Goal: Information Seeking & Learning: Learn about a topic

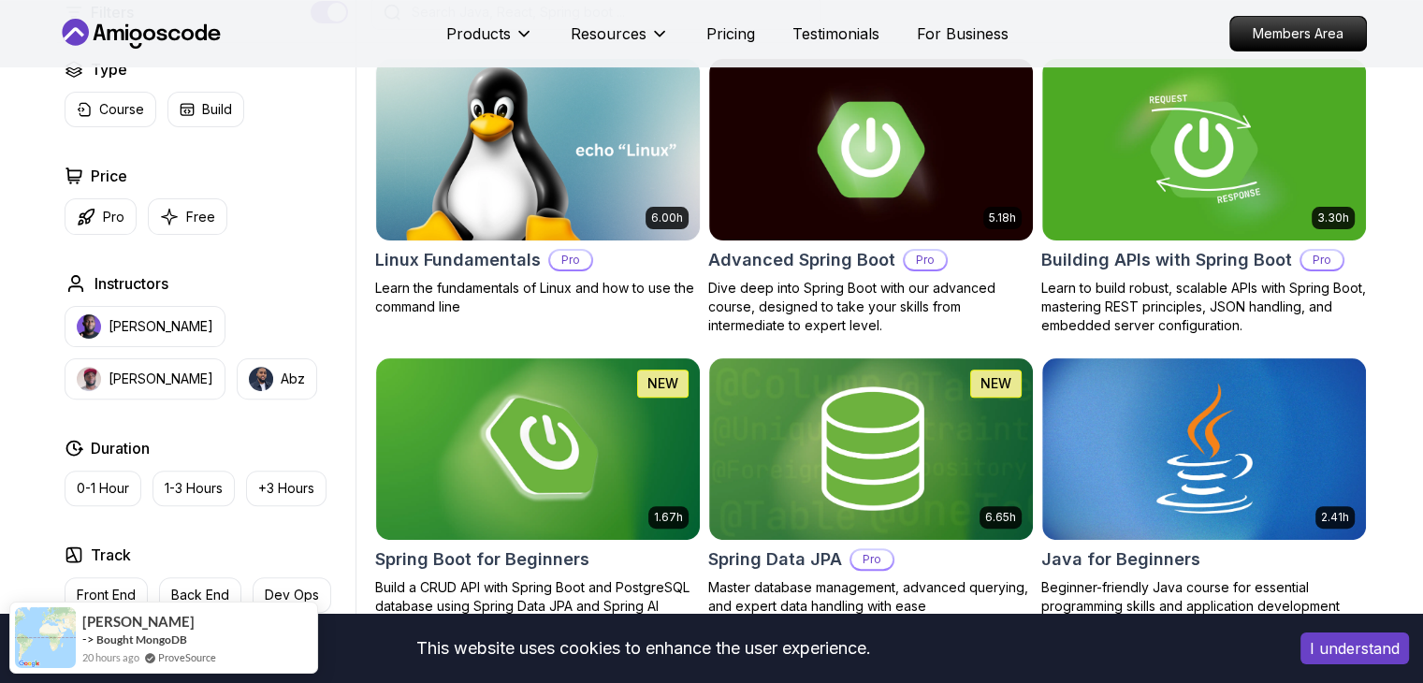
scroll to position [534, 0]
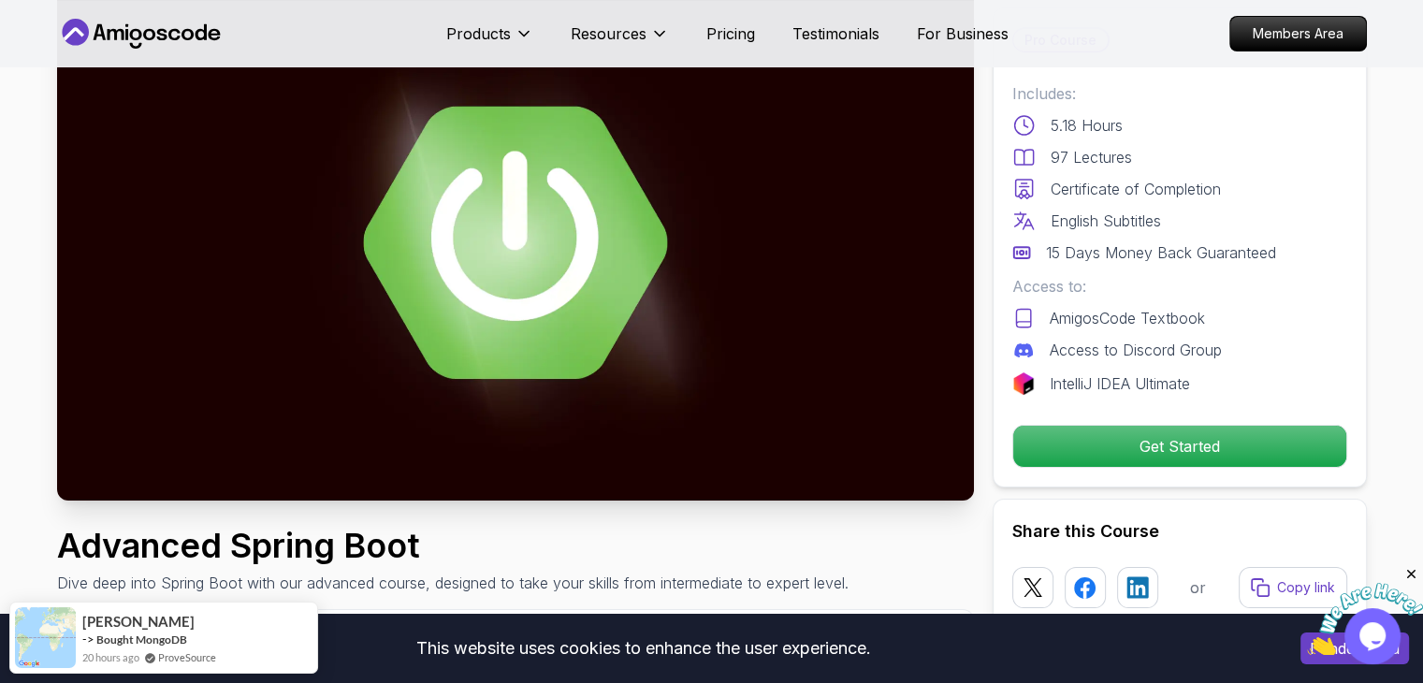
scroll to position [134, 0]
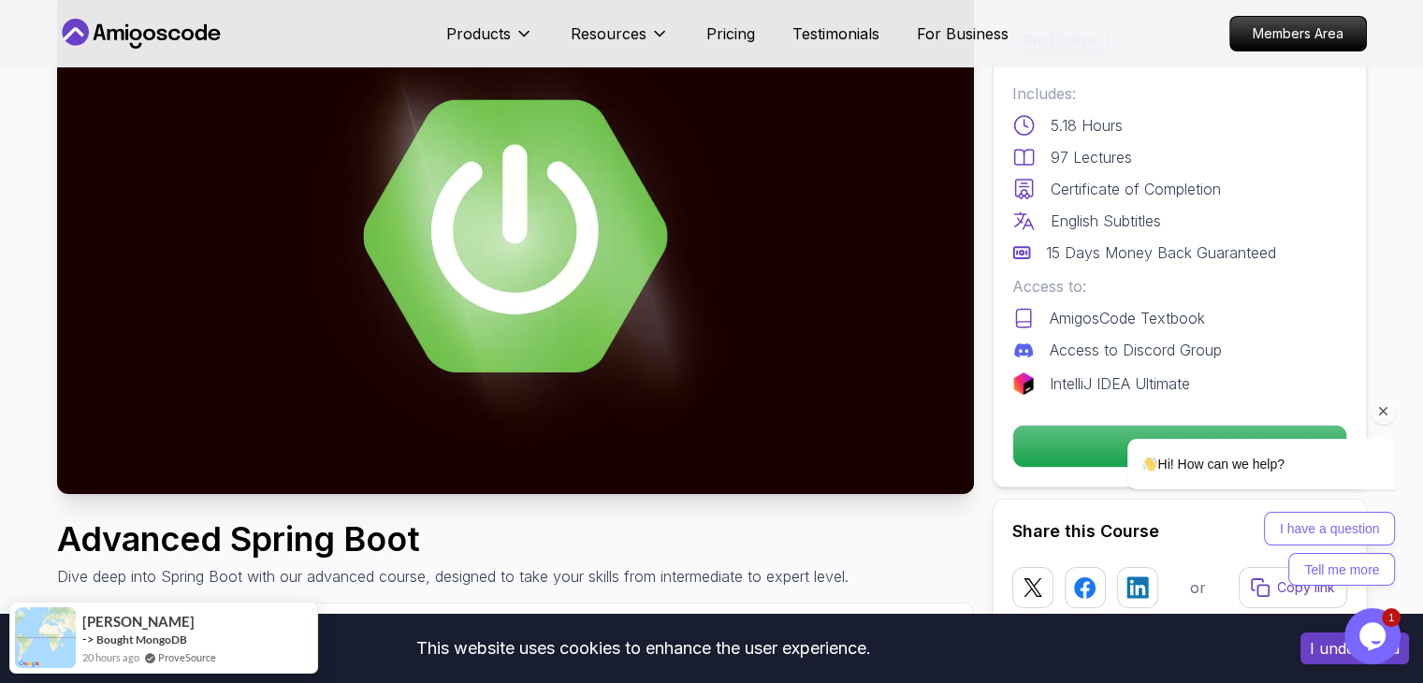
click at [1116, 443] on div "Hi! How can we help?" at bounding box center [1237, 464] width 317 height 51
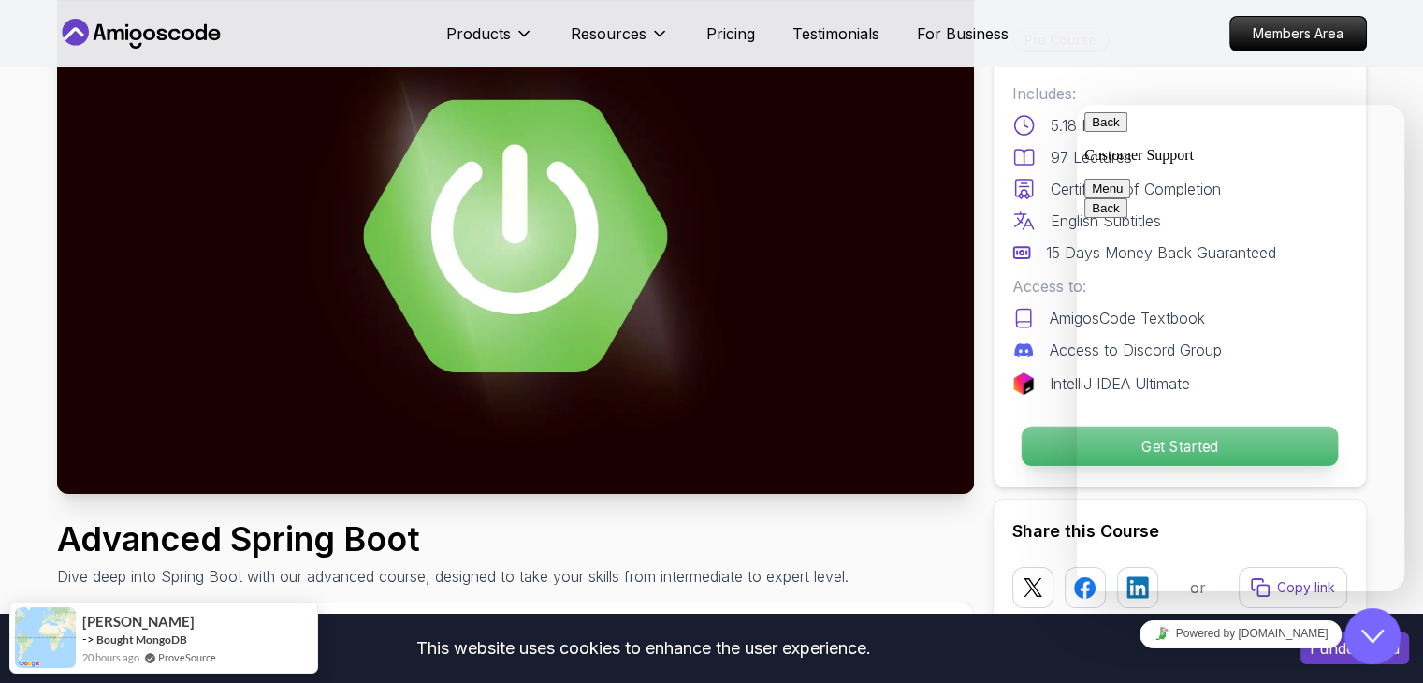
click at [1052, 461] on p "Get Started" at bounding box center [1179, 446] width 316 height 39
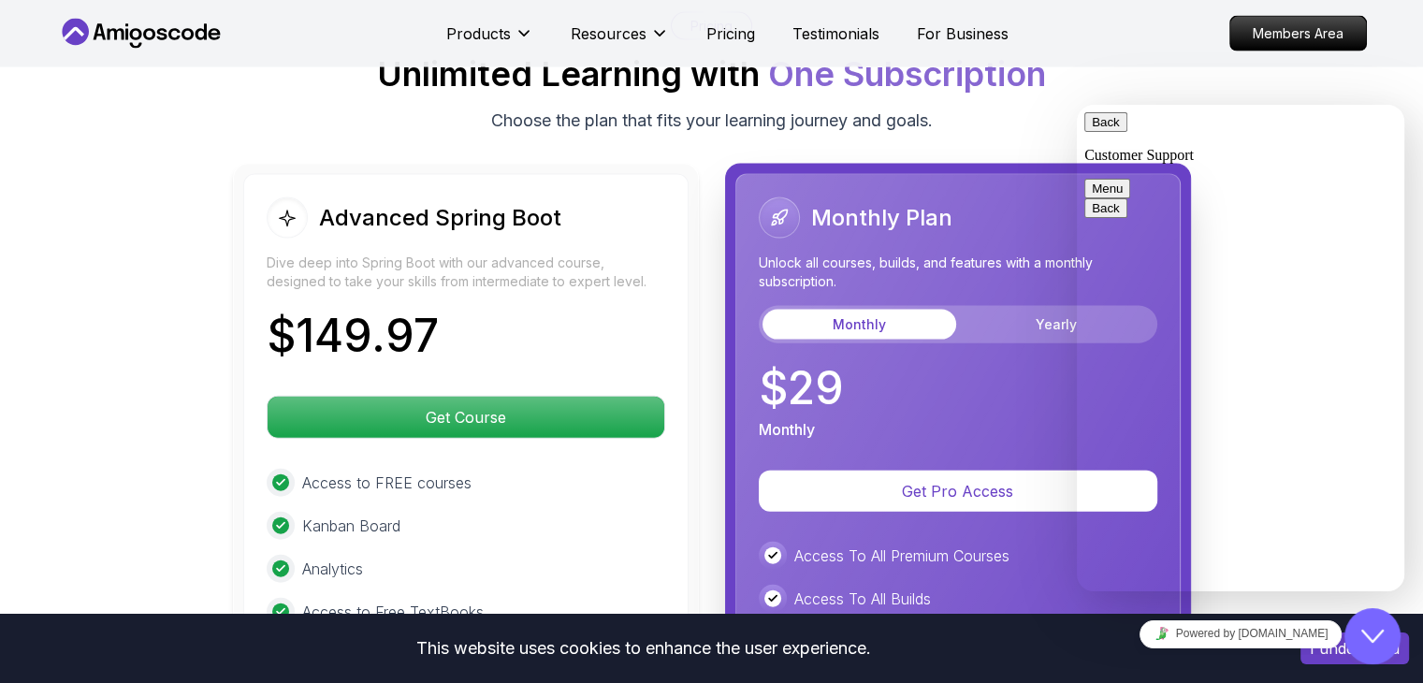
scroll to position [4113, 0]
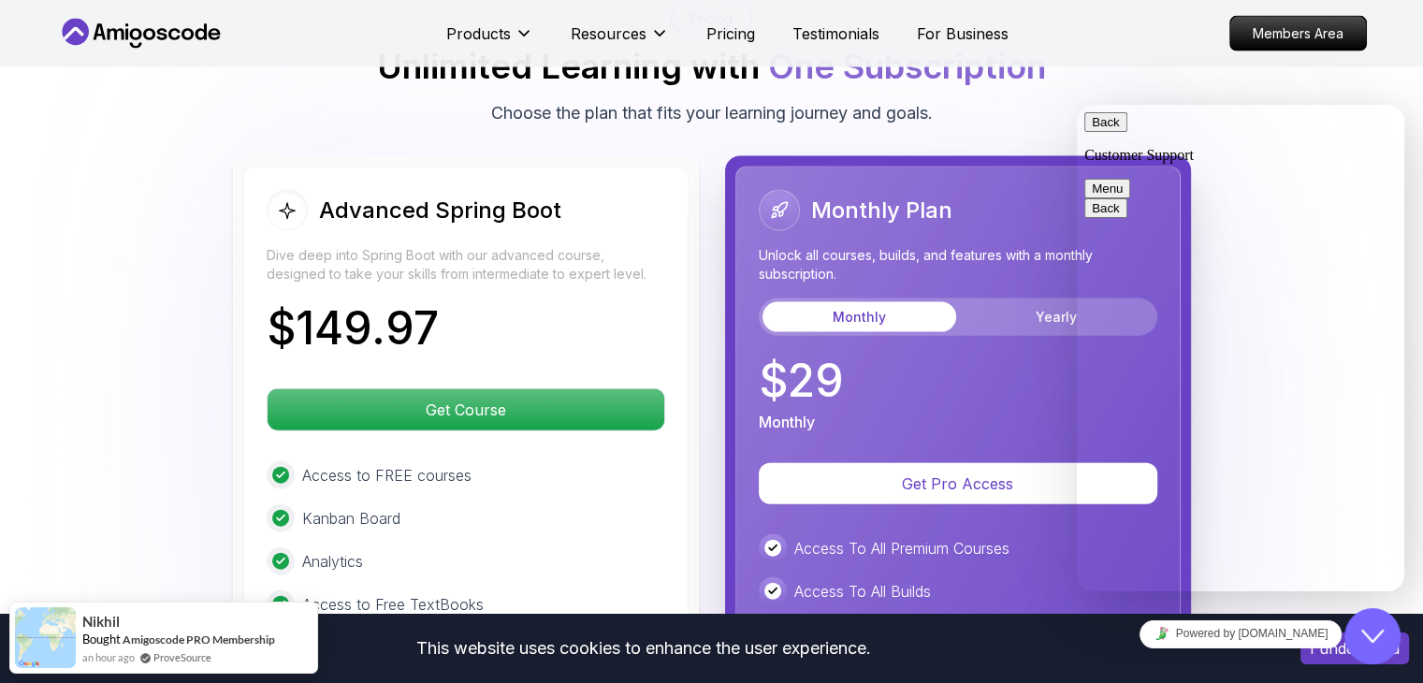
click at [980, 190] on body "This website uses cookies to enhance the user experience. I understand Products…" at bounding box center [711, 103] width 1423 height 8432
click at [1111, 125] on button "Back" at bounding box center [1105, 122] width 43 height 20
